Goal: Communication & Community: Answer question/provide support

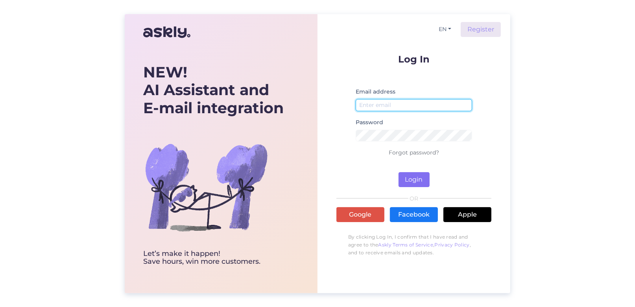
type input "[EMAIL_ADDRESS][DOMAIN_NAME]"
click at [414, 177] on button "Login" at bounding box center [414, 179] width 31 height 15
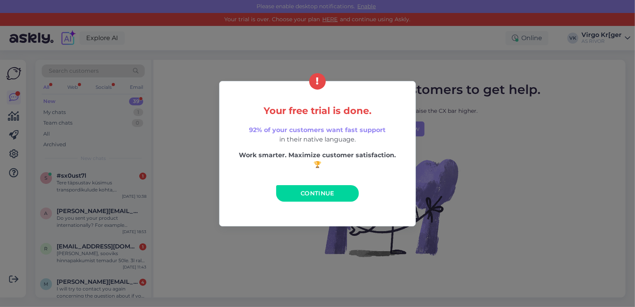
click at [318, 194] on span "Continue" at bounding box center [318, 193] width 34 height 7
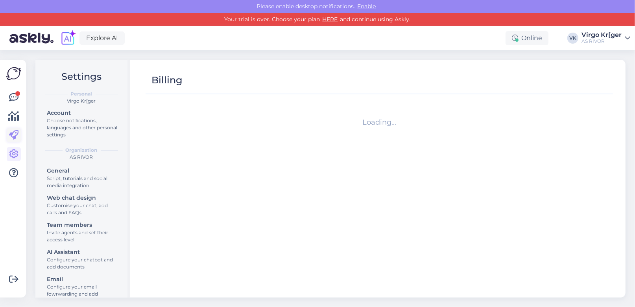
click at [13, 135] on icon at bounding box center [13, 135] width 9 height 9
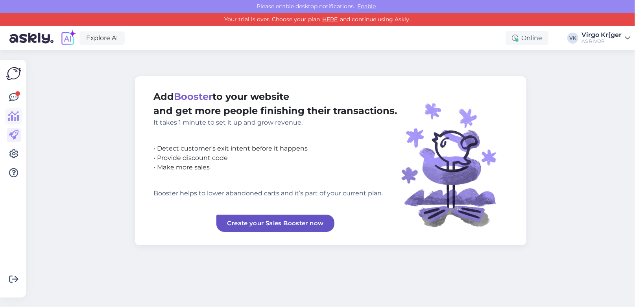
click at [16, 116] on icon at bounding box center [13, 116] width 11 height 9
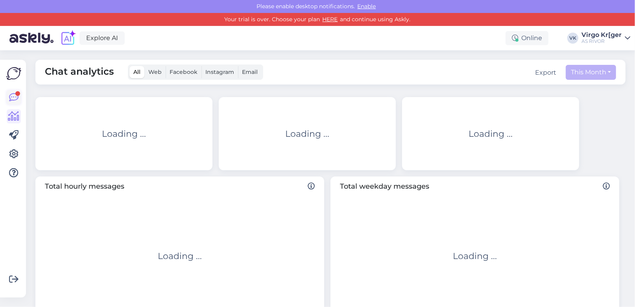
click at [17, 100] on icon at bounding box center [13, 97] width 9 height 9
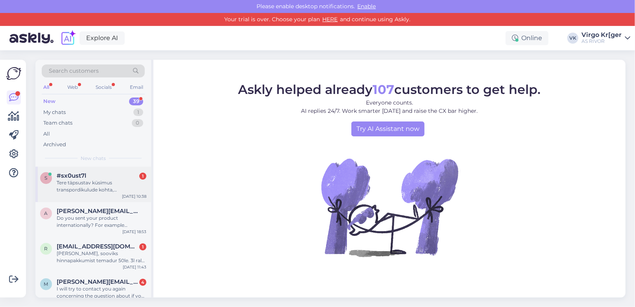
click at [70, 175] on span "#sx0ust7l" at bounding box center [72, 175] width 30 height 7
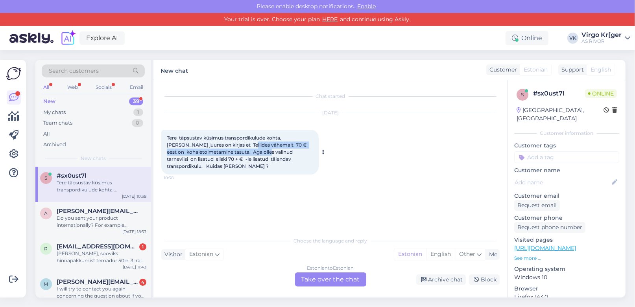
drag, startPoint x: 222, startPoint y: 143, endPoint x: 257, endPoint y: 151, distance: 36.2
click at [259, 151] on span "Tere täpsustav küsimus transpordikulude kohta, [PERSON_NAME] juures on kirjas e…" at bounding box center [237, 152] width 141 height 34
click at [227, 152] on span "Tere täpsustav küsimus transpordikulude kohta, [PERSON_NAME] juures on kirjas e…" at bounding box center [237, 152] width 141 height 34
click at [316, 277] on div "Estonian to Estonian Take over the chat" at bounding box center [330, 280] width 71 height 14
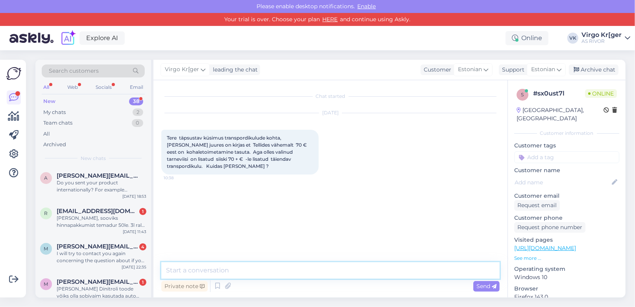
click at [247, 263] on textarea at bounding box center [330, 270] width 338 height 17
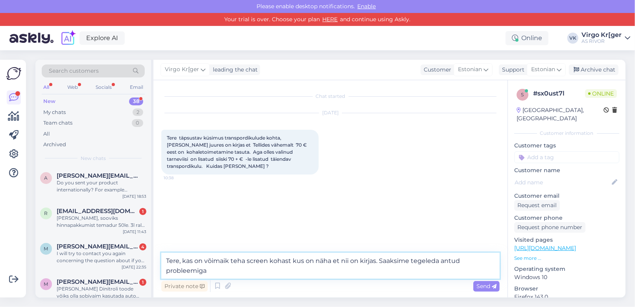
click at [256, 264] on textarea "Tere, kas on võimaik teha screen kohast kus on näha et nii on kirjas. Saaksime …" at bounding box center [330, 266] width 338 height 26
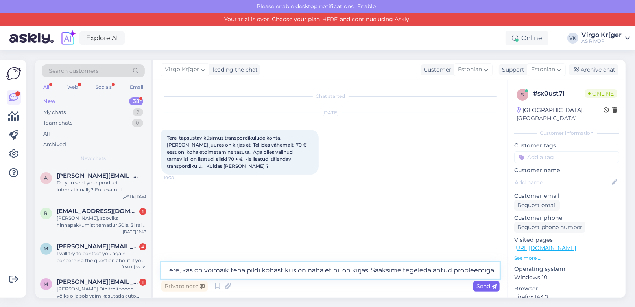
type textarea "Tere, kas on võimaik teha pildi kohast kus on näha et nii on kirjas. Saaksime t…"
click at [492, 283] on span "Send" at bounding box center [486, 286] width 20 height 7
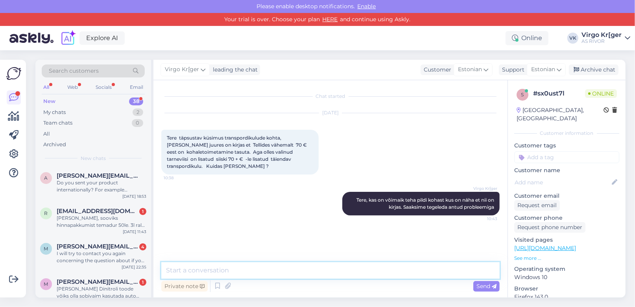
click at [257, 268] on textarea at bounding box center [330, 270] width 338 height 17
type textarea "P"
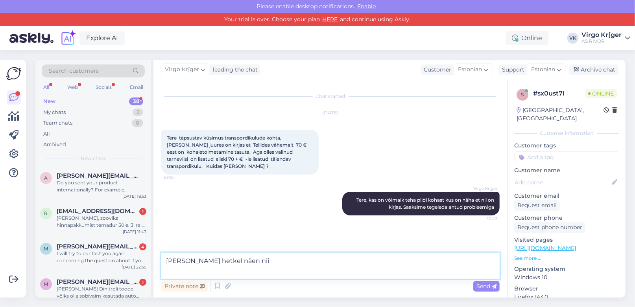
paste textarea "*Kui ostusumma ületab 79 € on kohaletoimetamine tasuta!"
type textarea "[PERSON_NAME] hetkel näen nii *Kui ostusumma ületab 79 € on kohaletoimetamine t…"
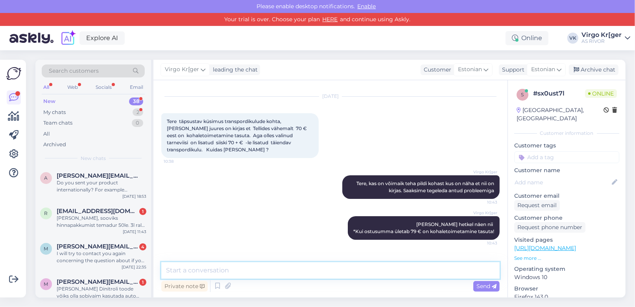
scroll to position [66, 0]
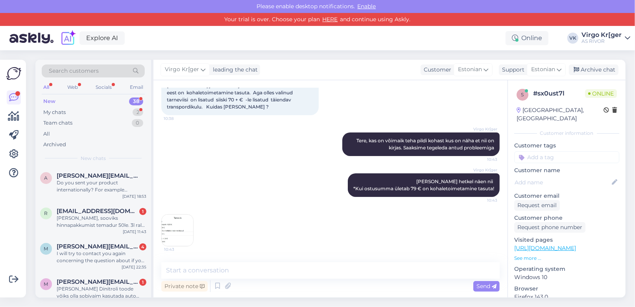
click at [175, 226] on img at bounding box center [177, 230] width 31 height 31
click at [381, 282] on div "Private note Send" at bounding box center [330, 286] width 338 height 15
click at [381, 269] on textarea at bounding box center [330, 270] width 338 height 17
type textarea "Kohe vaatan"
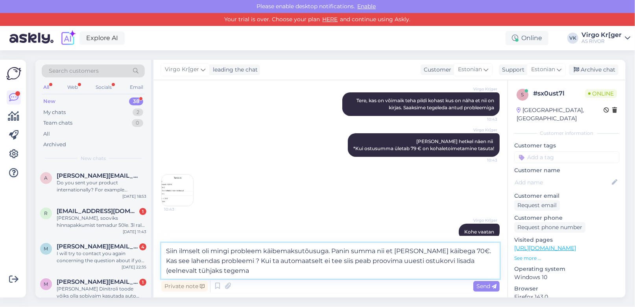
type textarea "Siin ilmselt oli mingi probleem käibemaksutõusuga. Panin summa nii et [PERSON_N…"
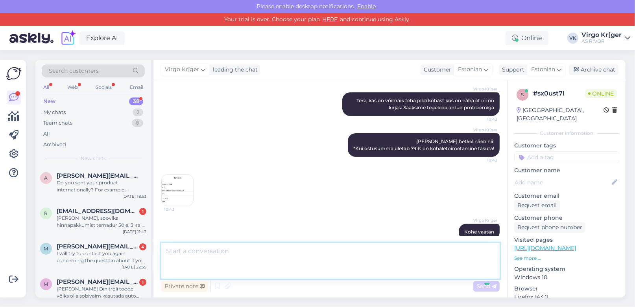
scroll to position [155, 0]
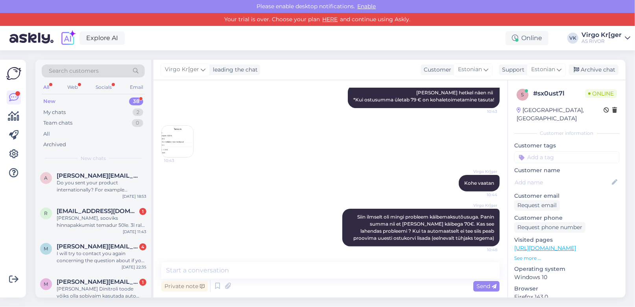
click at [180, 142] on img at bounding box center [177, 141] width 31 height 31
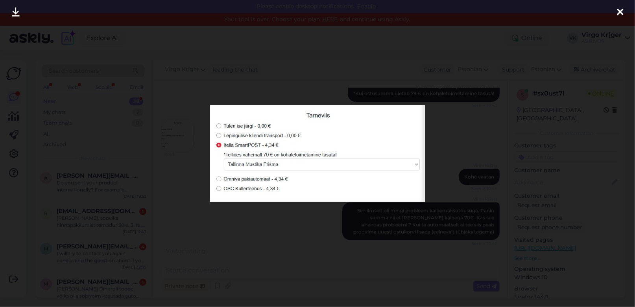
scroll to position [163, 0]
click at [448, 144] on div at bounding box center [317, 153] width 635 height 307
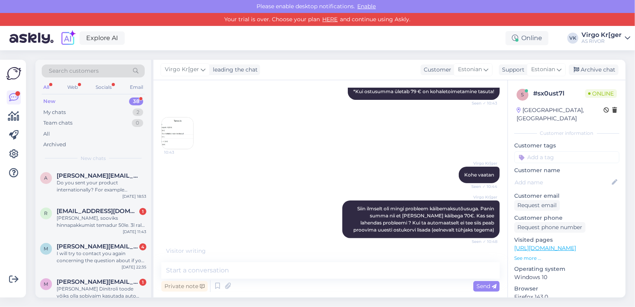
scroll to position [188, 0]
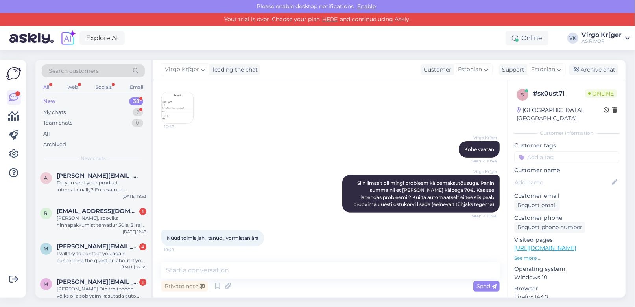
click at [347, 286] on div "Private note Send" at bounding box center [330, 286] width 338 height 15
click at [349, 279] on div "Private note Send" at bounding box center [330, 286] width 338 height 15
click at [353, 270] on textarea at bounding box center [330, 270] width 338 height 17
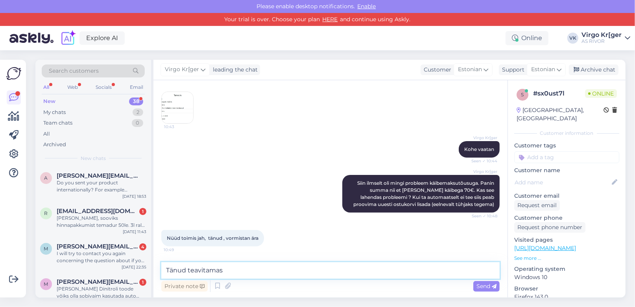
type textarea "Tänud teavitamast"
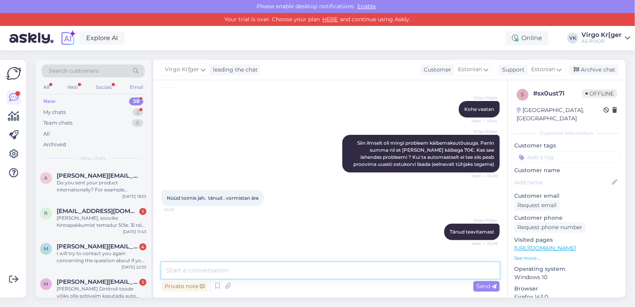
scroll to position [256, 0]
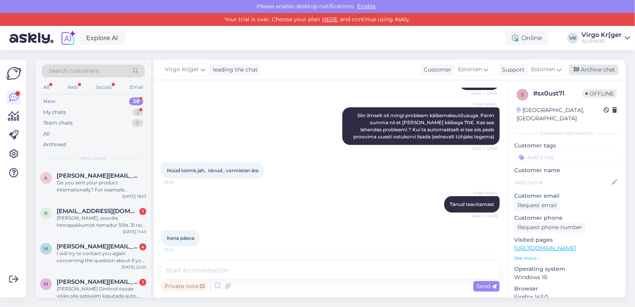
click at [598, 74] on div "Archive chat" at bounding box center [594, 70] width 50 height 11
